Goal: Information Seeking & Learning: Learn about a topic

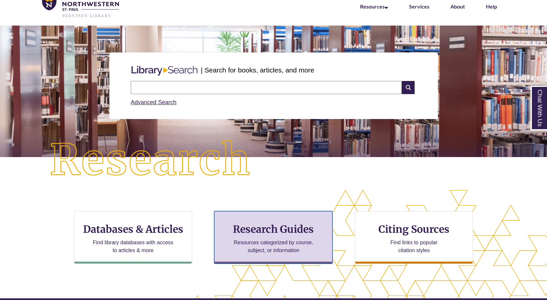
click at [257, 229] on h3 "Research Guides" at bounding box center [273, 229] width 107 height 12
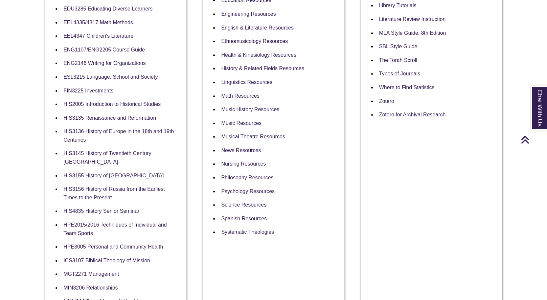
scroll to position [361, 0]
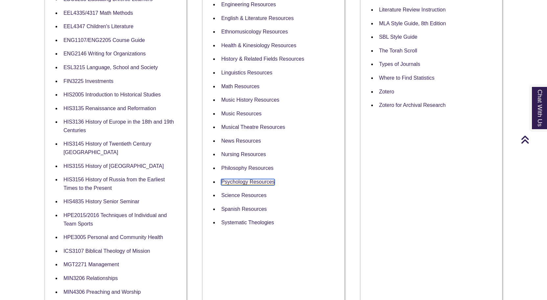
click at [242, 179] on link "Psychology Resources" at bounding box center [248, 182] width 54 height 6
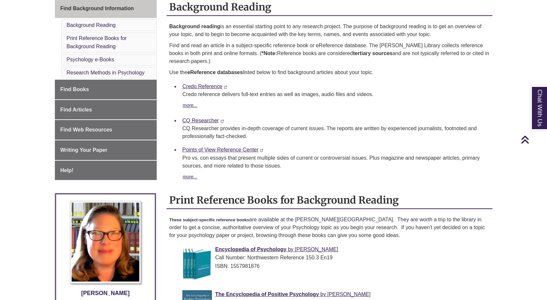
scroll to position [131, 0]
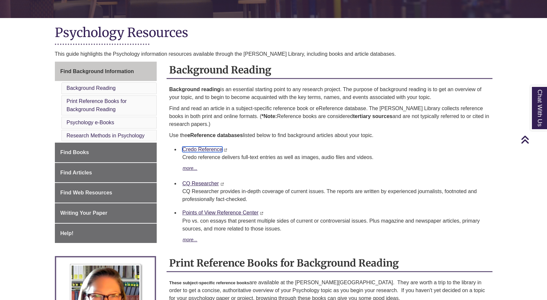
click at [205, 150] on link "Credo Reference" at bounding box center [202, 150] width 40 height 6
